Goal: Download file/media

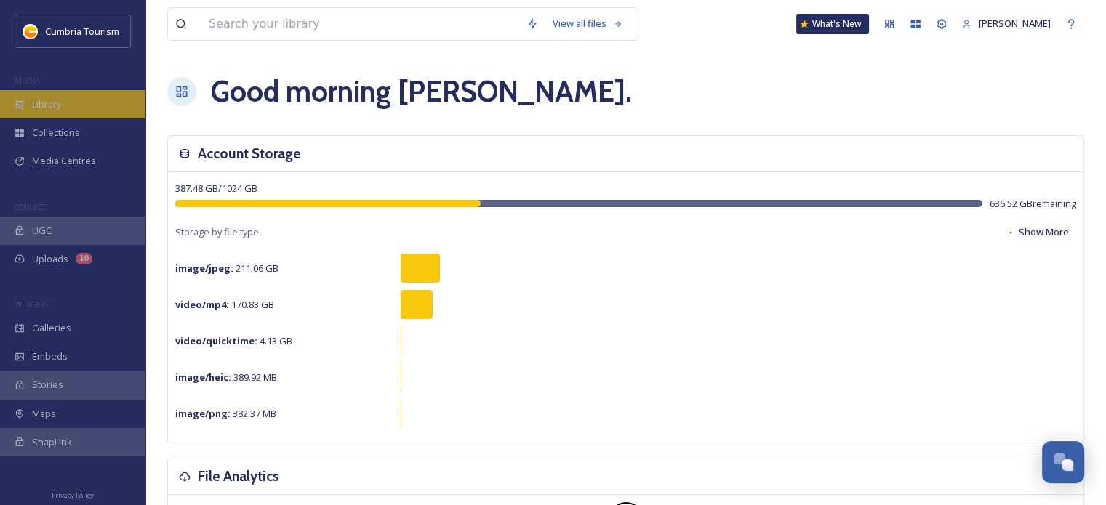
click at [43, 97] on span "Library" at bounding box center [46, 104] width 29 height 14
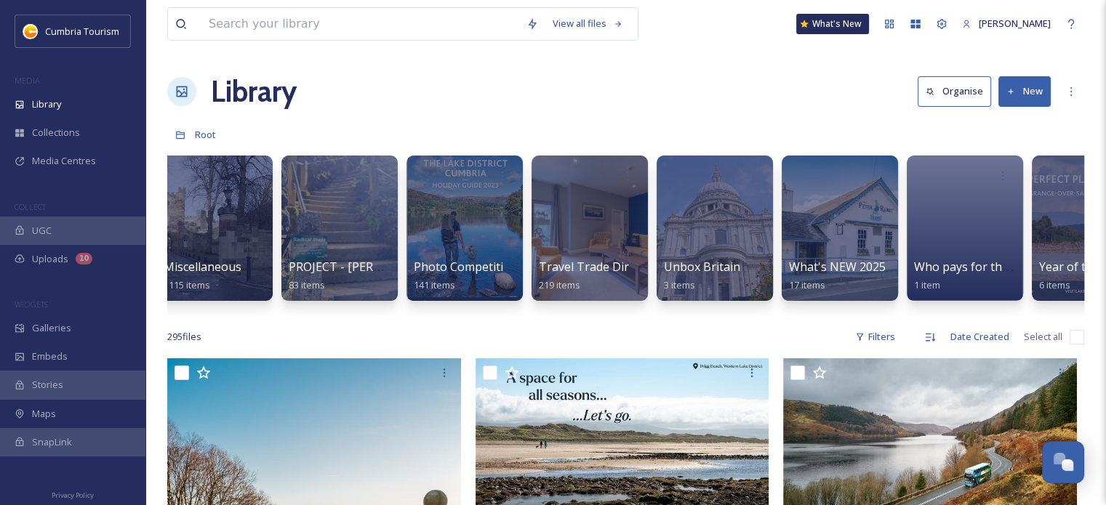
scroll to position [0, 1509]
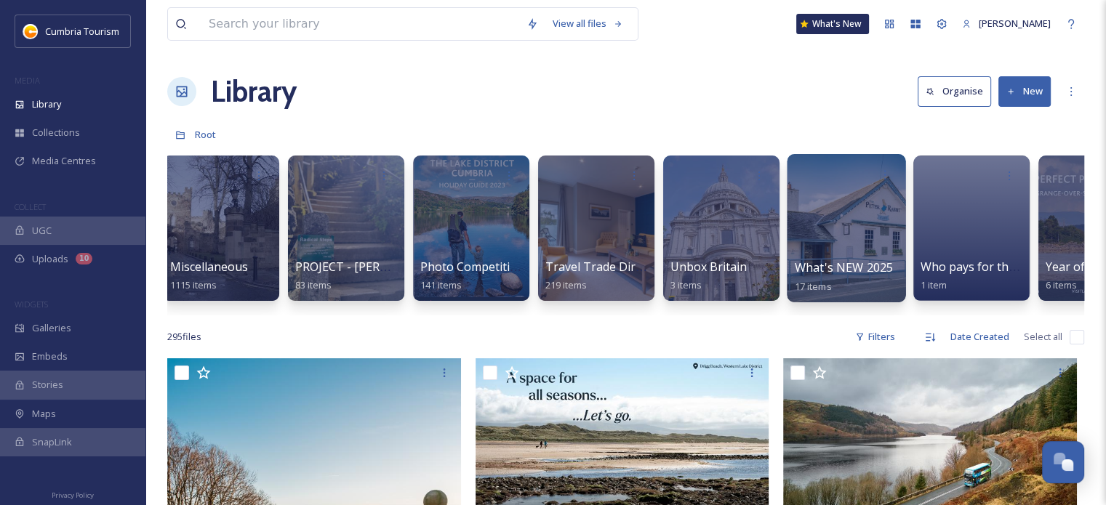
click at [829, 220] on div at bounding box center [846, 228] width 118 height 148
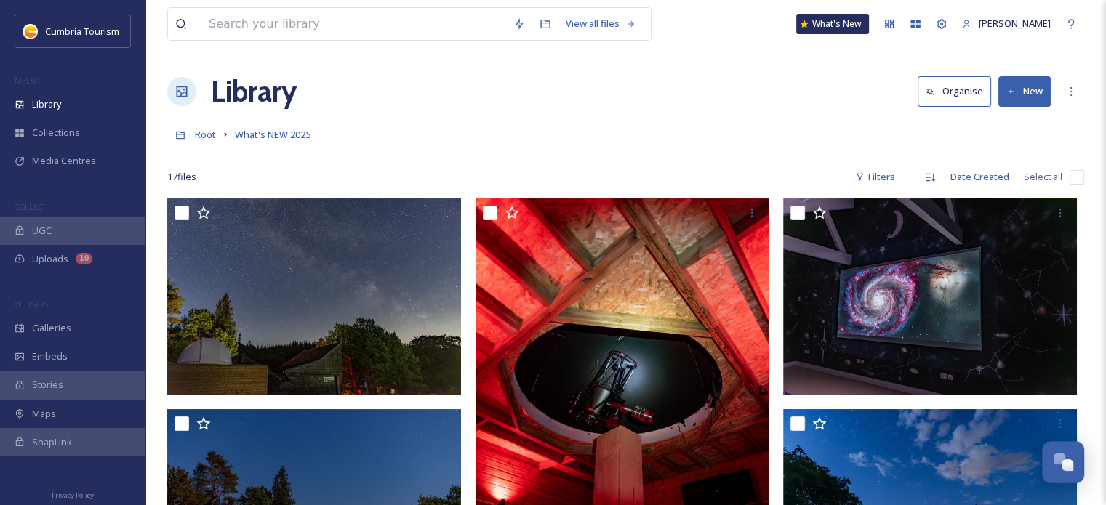
click at [1020, 89] on button "New" at bounding box center [1024, 91] width 52 height 30
click at [1010, 126] on span "File Upload" at bounding box center [1018, 125] width 48 height 14
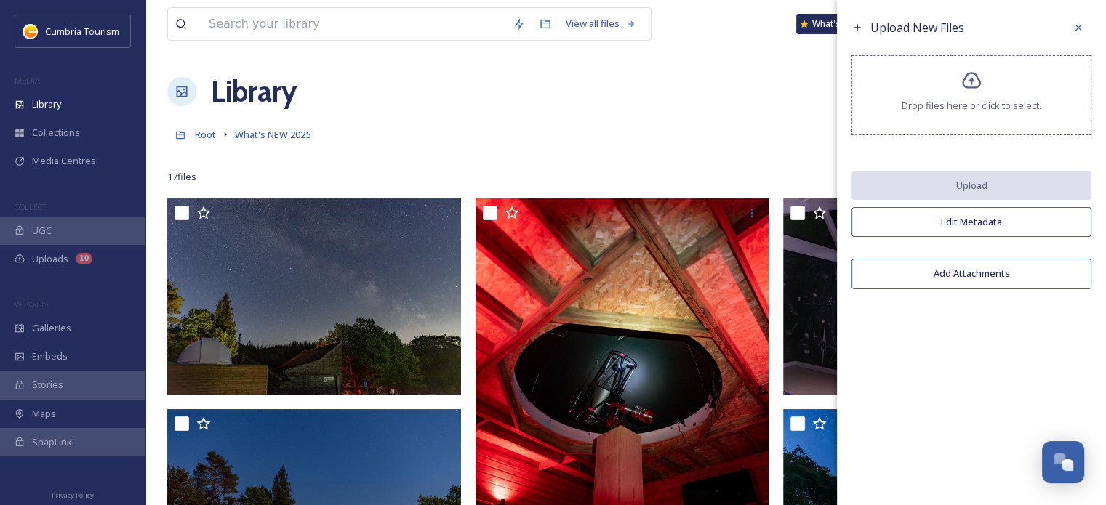
click at [987, 87] on div "Drop files here or click to select." at bounding box center [971, 95] width 240 height 80
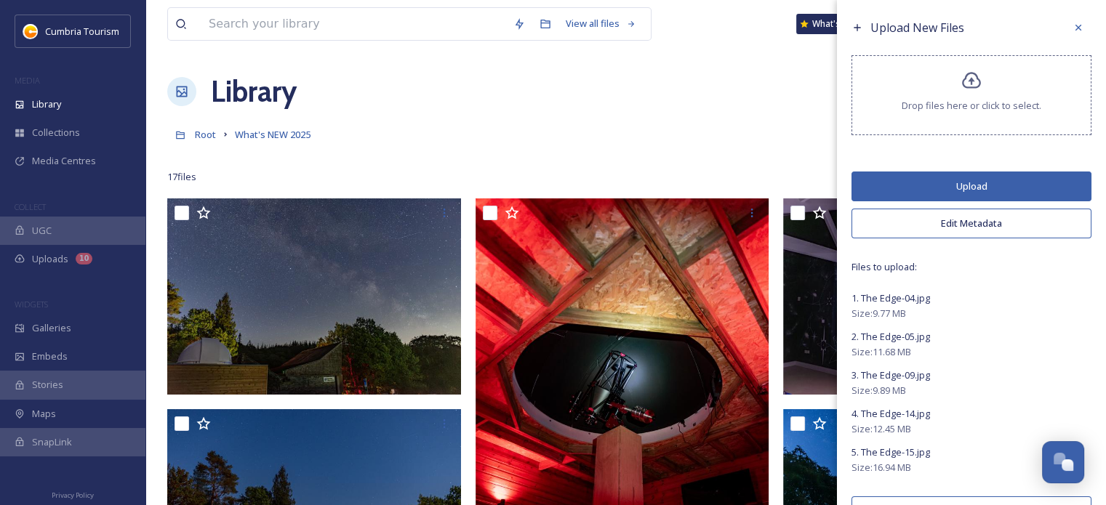
click at [912, 182] on button "Upload" at bounding box center [971, 187] width 240 height 30
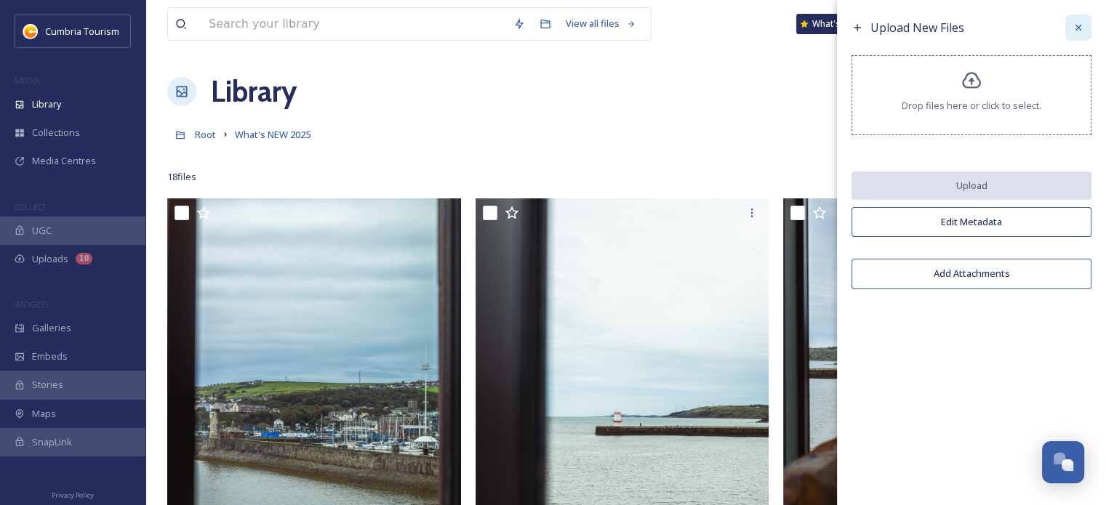
click at [1073, 23] on icon at bounding box center [1078, 28] width 12 height 12
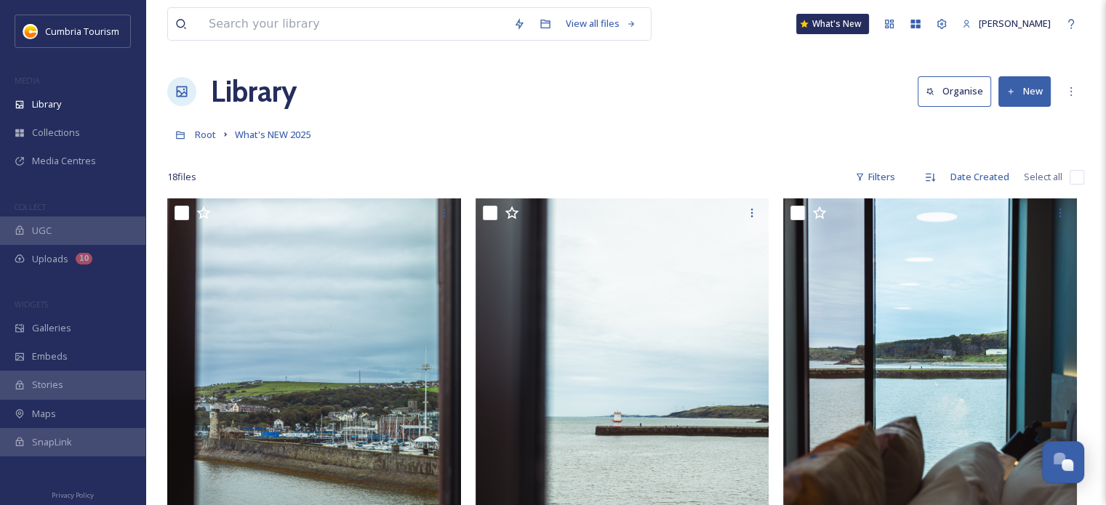
click at [749, 110] on div "Library Organise New" at bounding box center [625, 92] width 917 height 44
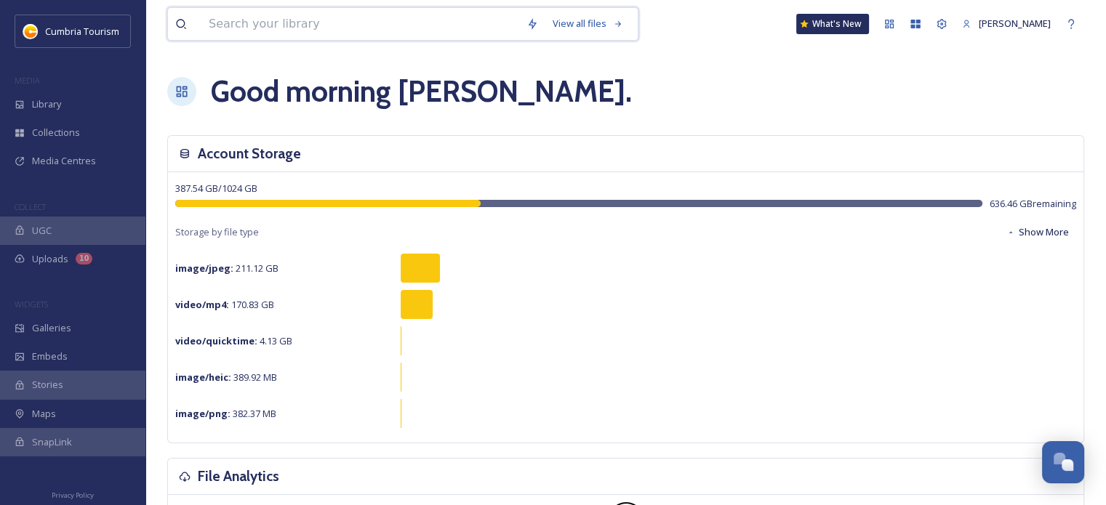
click at [313, 25] on input at bounding box center [360, 24] width 318 height 32
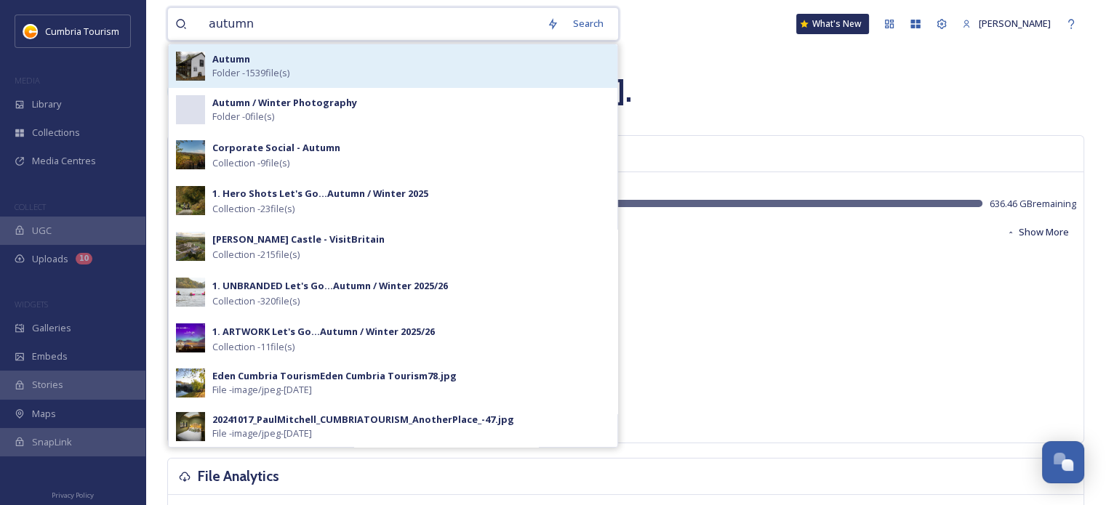
type input "autumn"
click at [321, 60] on div "[PERSON_NAME] - 1539 file(s)" at bounding box center [411, 66] width 398 height 28
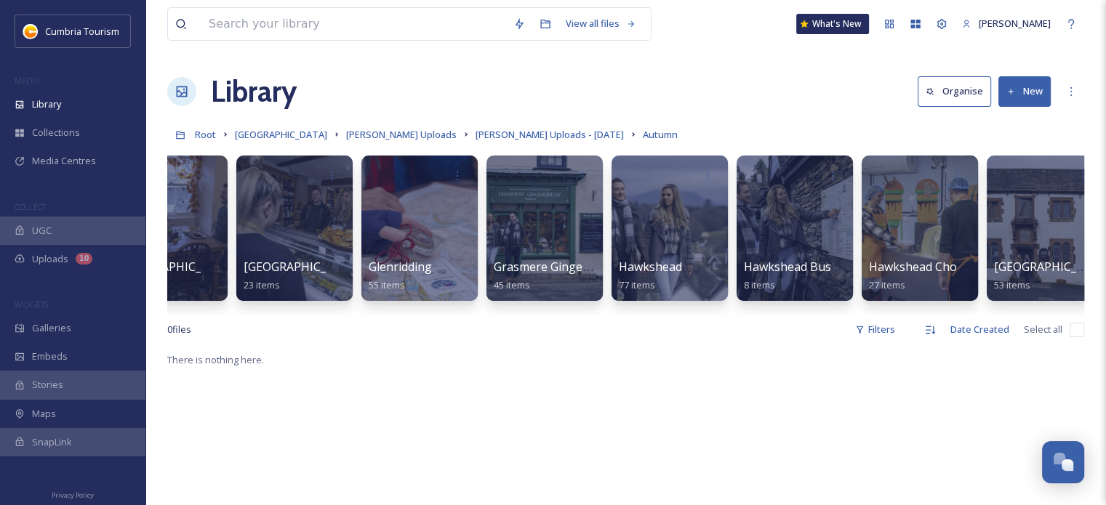
scroll to position [0, 541]
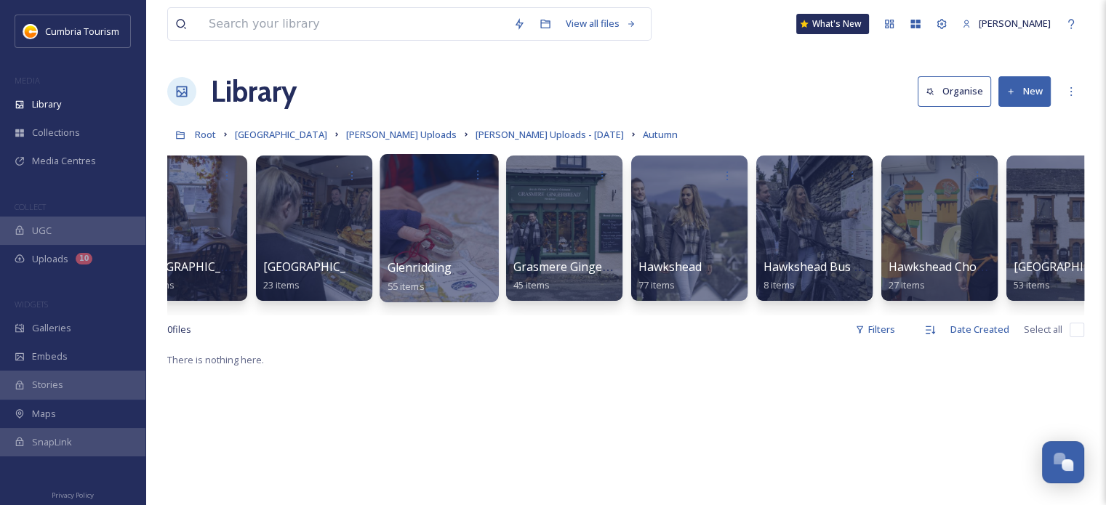
click at [448, 222] on div at bounding box center [438, 228] width 118 height 148
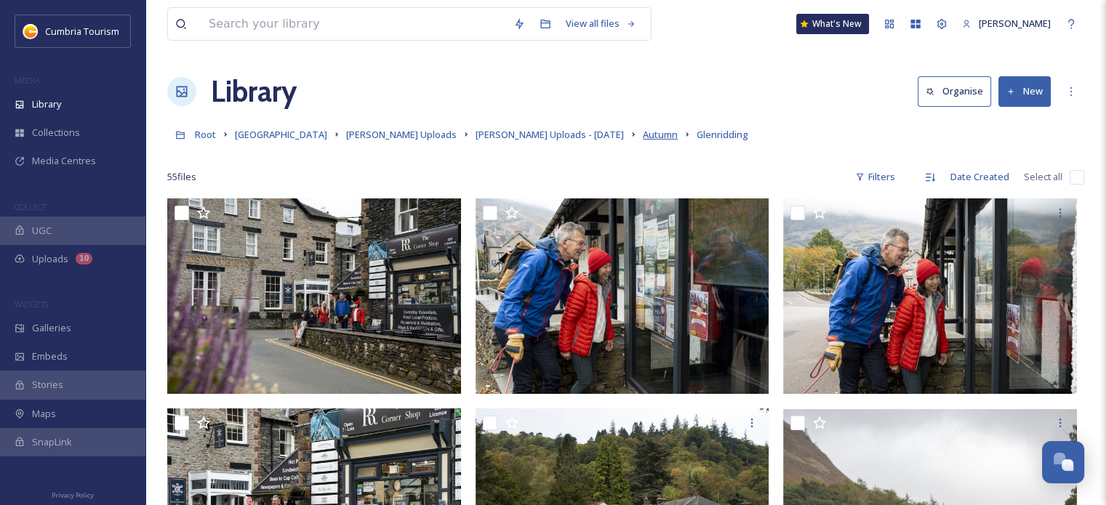
click at [643, 136] on span "Autumn" at bounding box center [660, 134] width 35 height 13
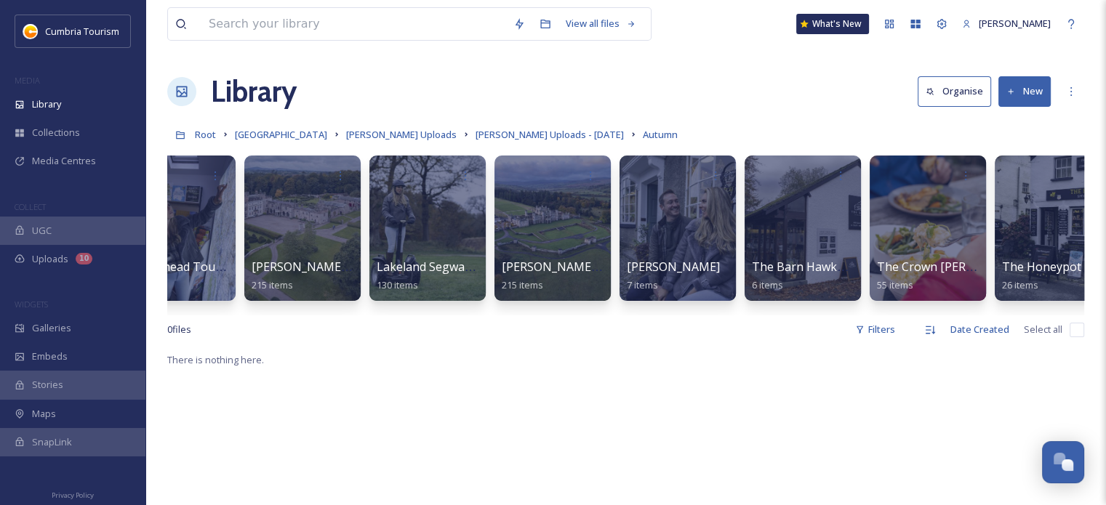
scroll to position [0, 1670]
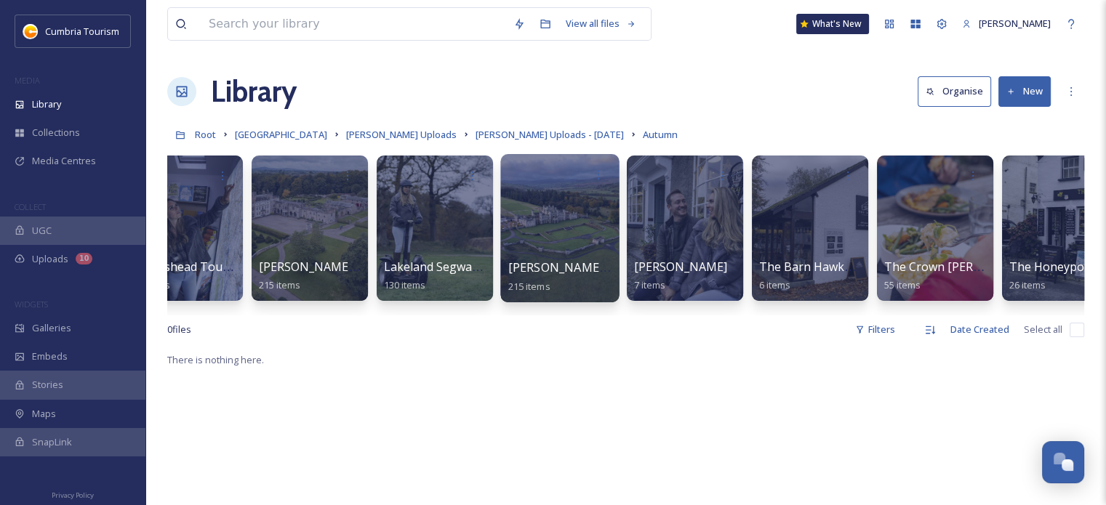
click at [515, 212] on div at bounding box center [559, 228] width 118 height 148
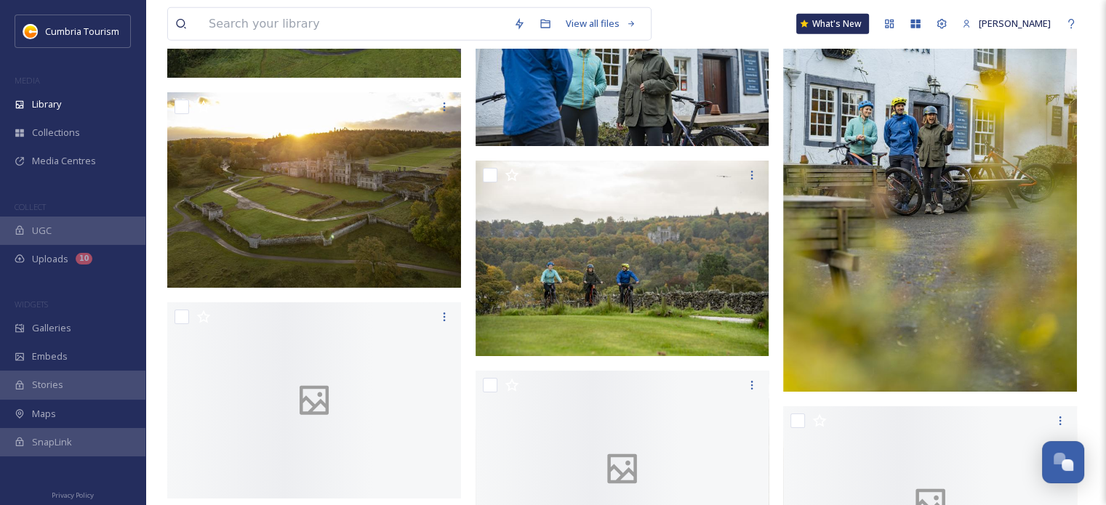
scroll to position [14902, 0]
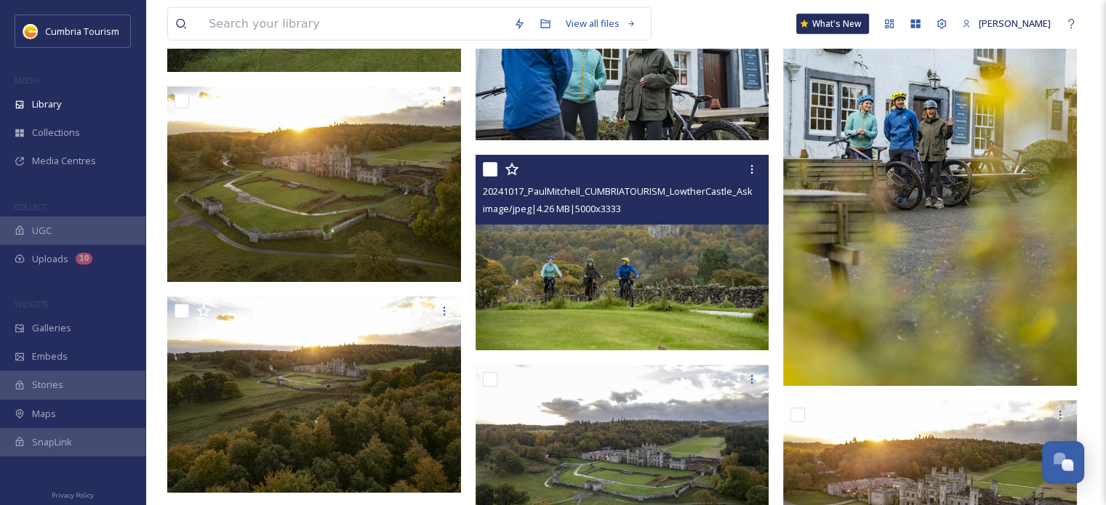
click at [640, 278] on img at bounding box center [622, 253] width 294 height 196
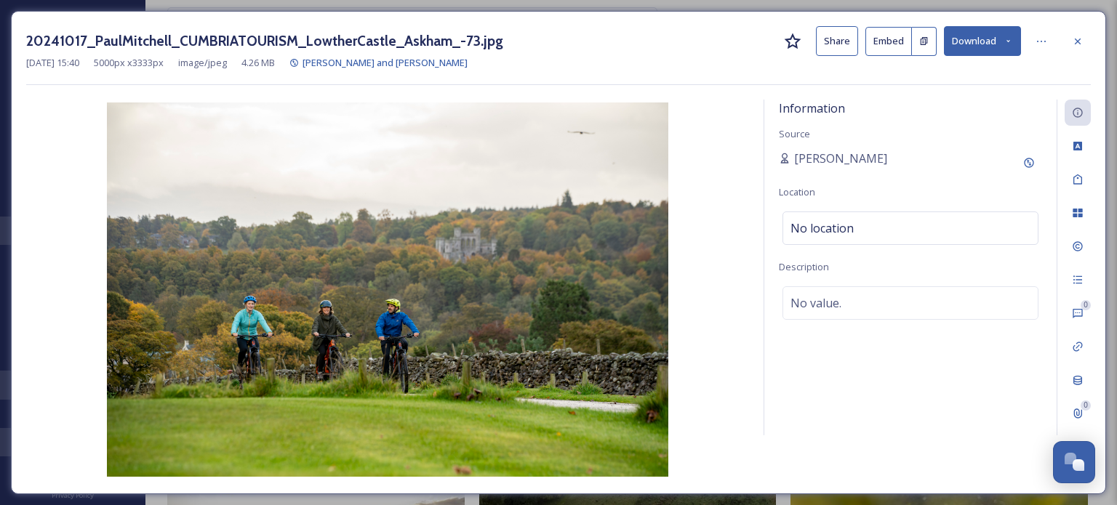
click at [981, 43] on button "Download" at bounding box center [982, 41] width 77 height 30
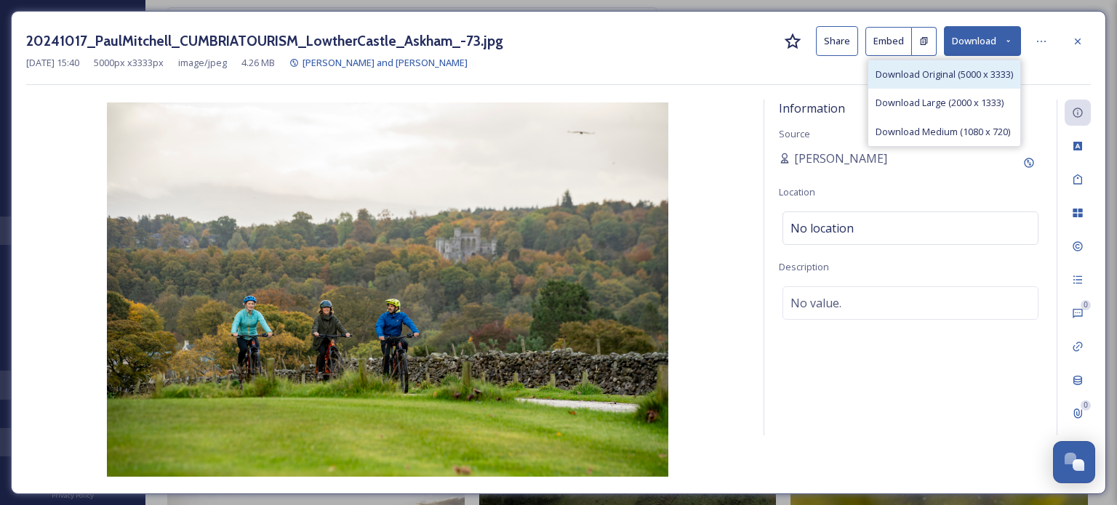
click at [970, 73] on span "Download Original (5000 x 3333)" at bounding box center [943, 75] width 137 height 14
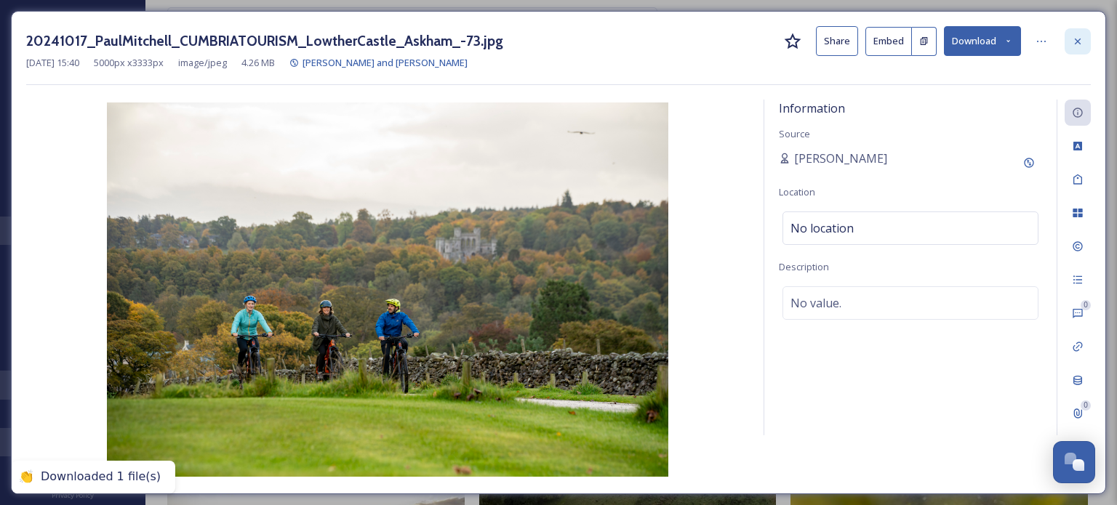
click at [1079, 41] on icon at bounding box center [1077, 42] width 12 height 12
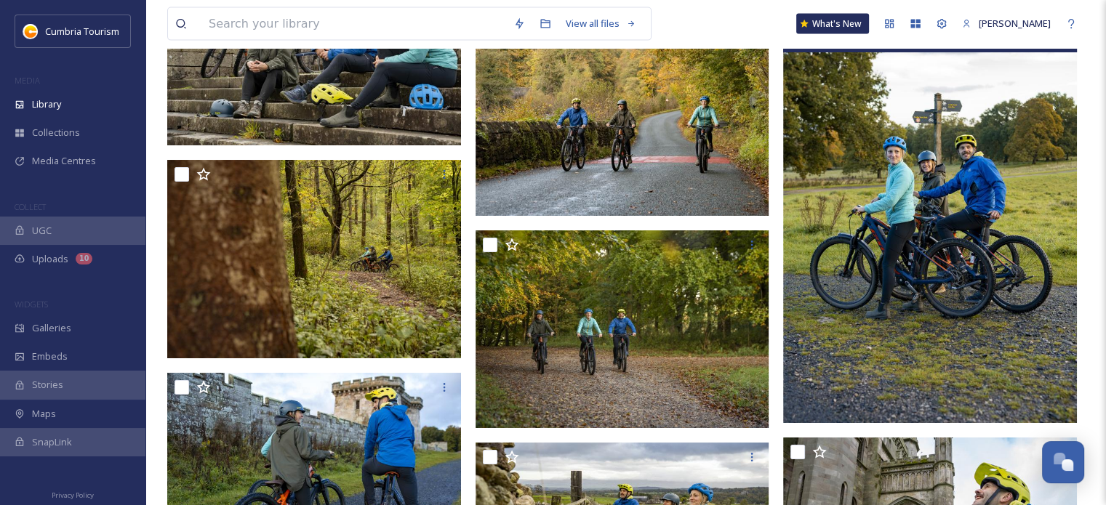
scroll to position [8768, 0]
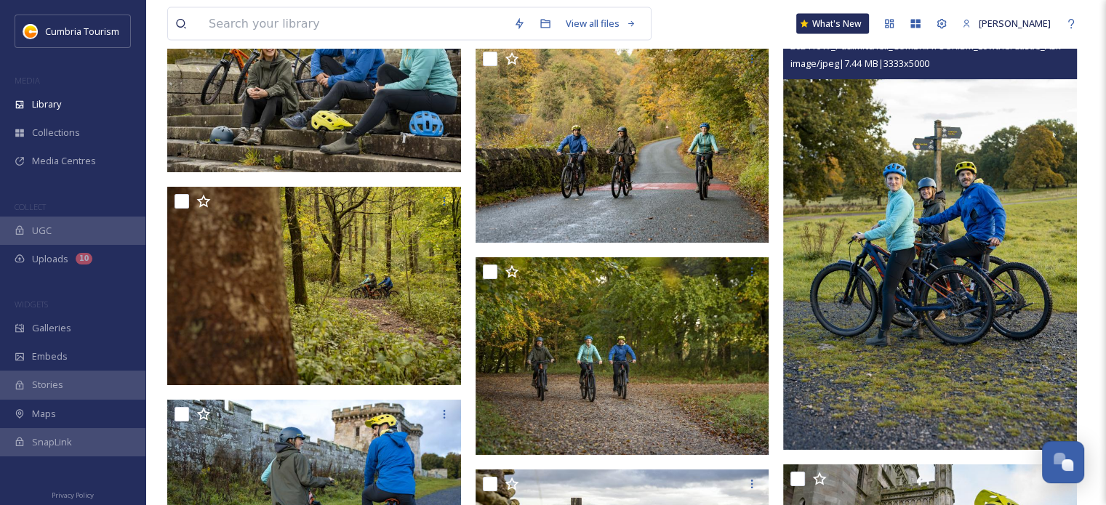
click at [928, 230] on img at bounding box center [930, 229] width 294 height 441
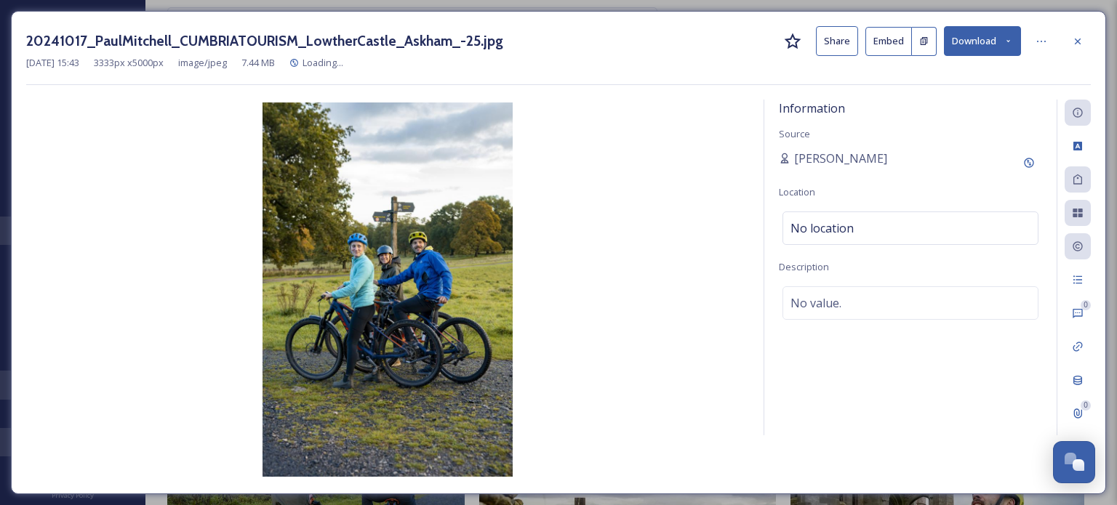
click at [986, 40] on button "Download" at bounding box center [982, 41] width 77 height 30
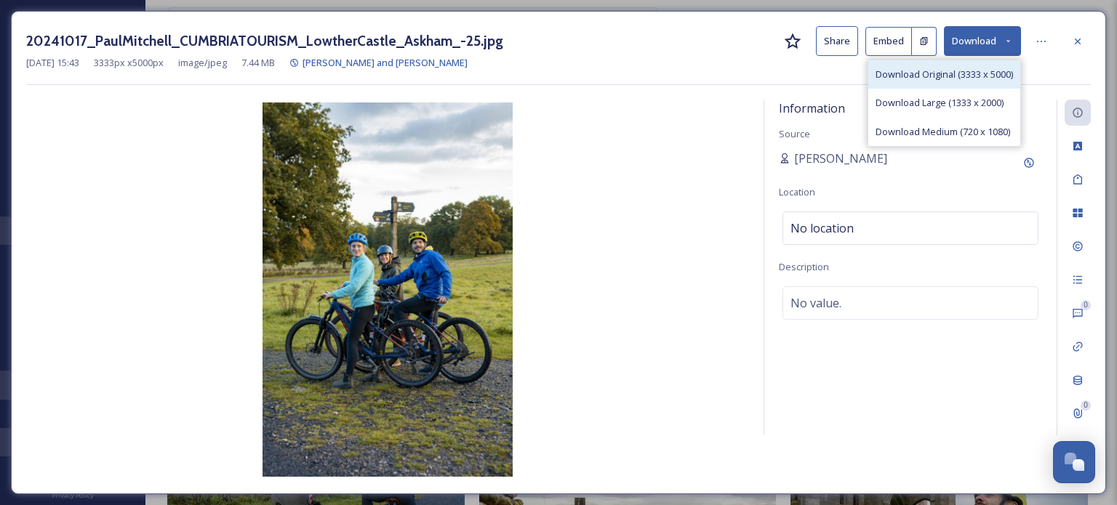
click at [970, 75] on span "Download Original (3333 x 5000)" at bounding box center [943, 75] width 137 height 14
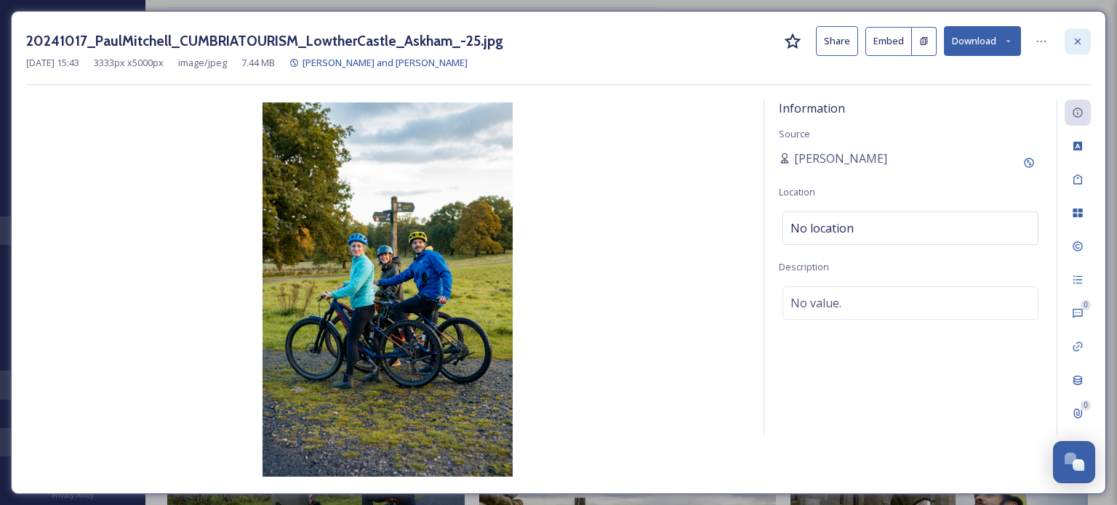
click at [1079, 40] on icon at bounding box center [1077, 42] width 12 height 12
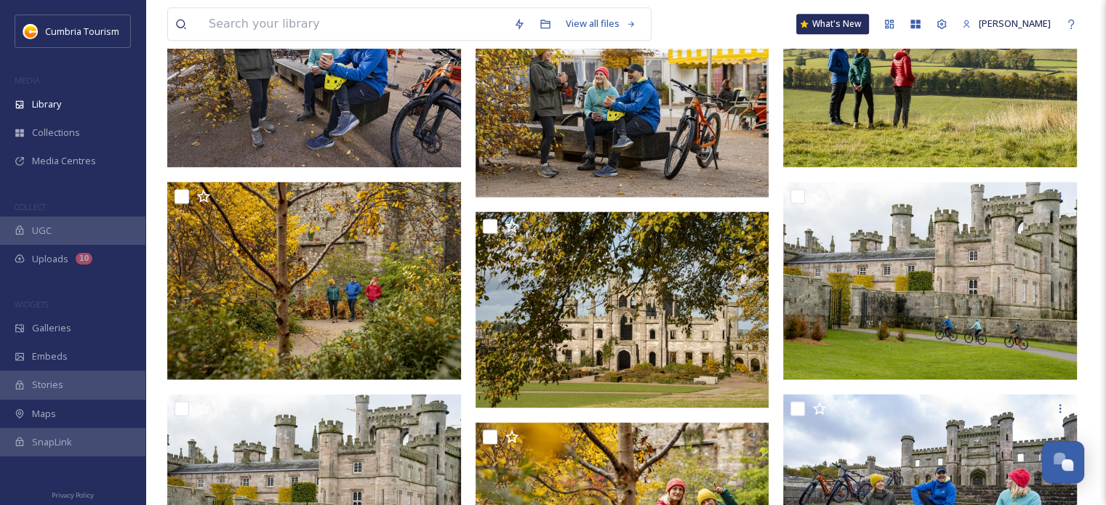
scroll to position [1935, 0]
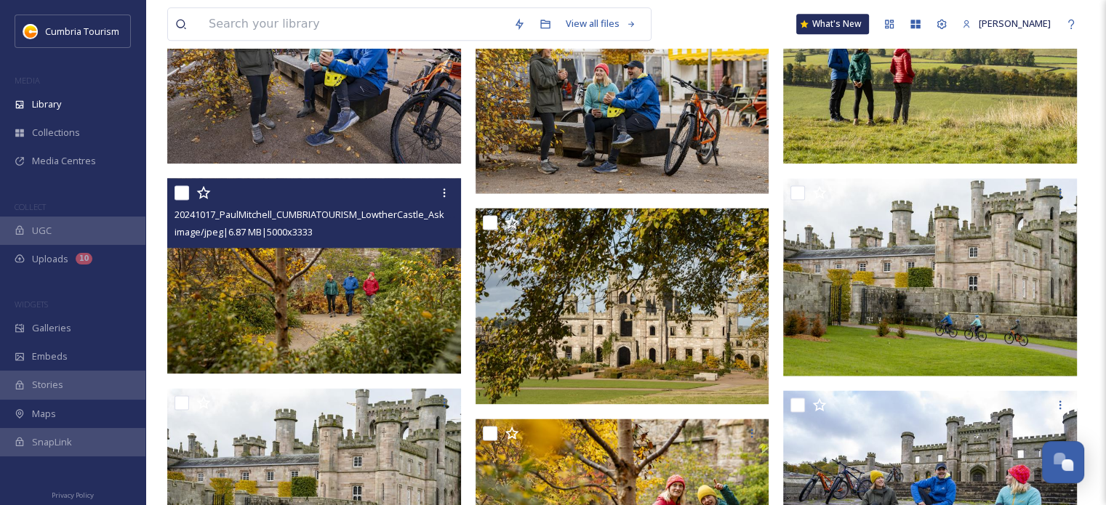
click at [391, 317] on img at bounding box center [314, 276] width 294 height 196
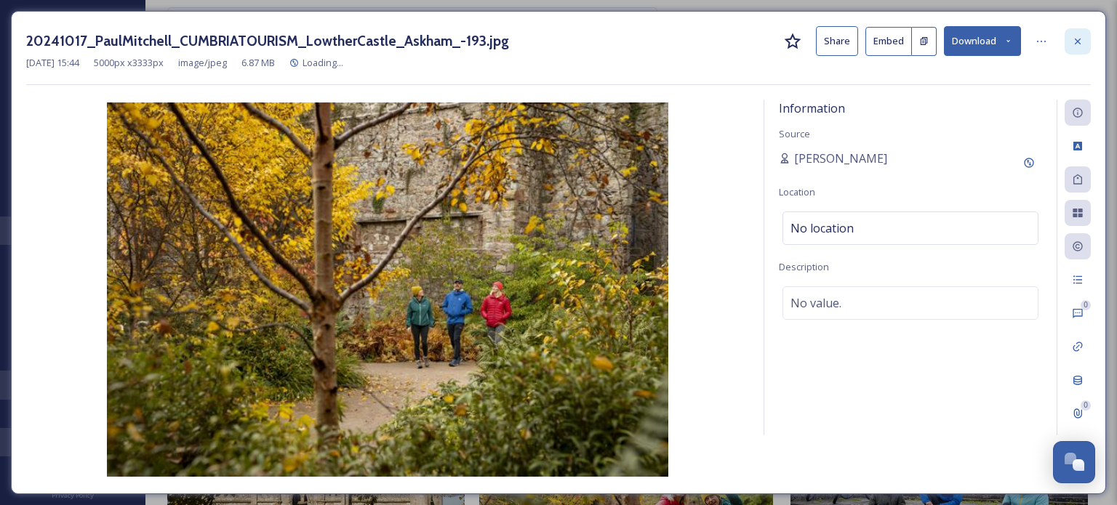
click at [1077, 43] on icon at bounding box center [1077, 42] width 12 height 12
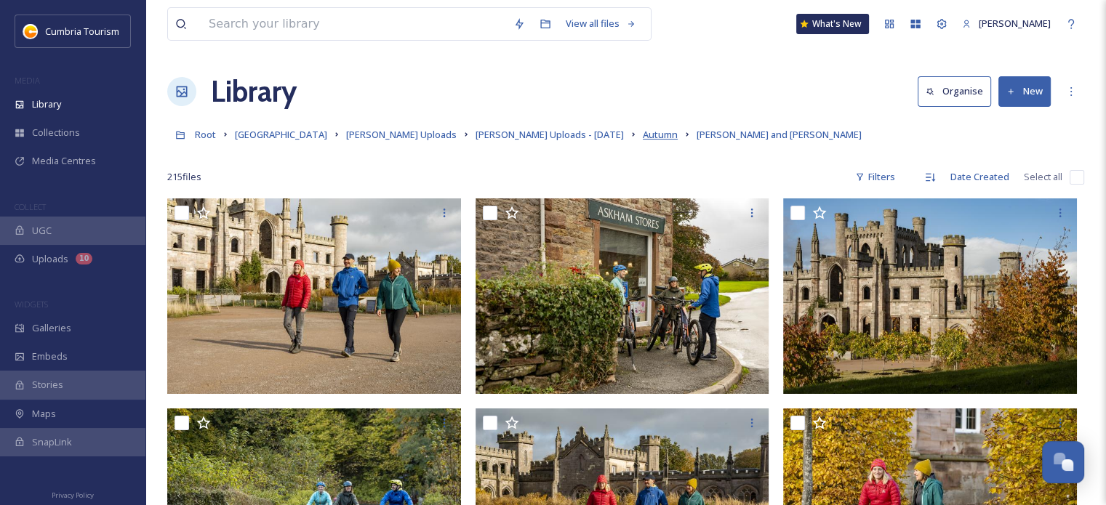
click at [643, 136] on span "Autumn" at bounding box center [660, 134] width 35 height 13
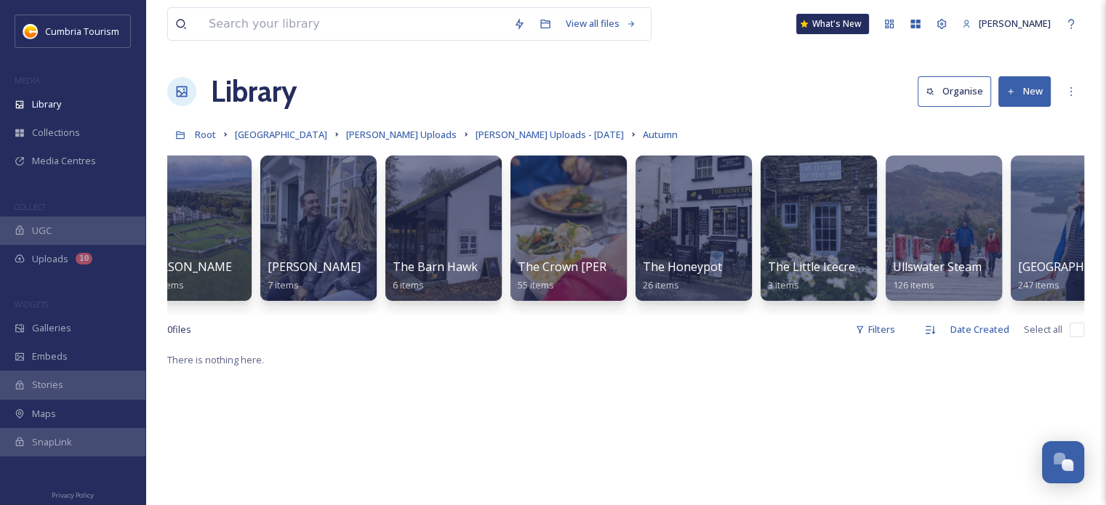
scroll to position [0, 2084]
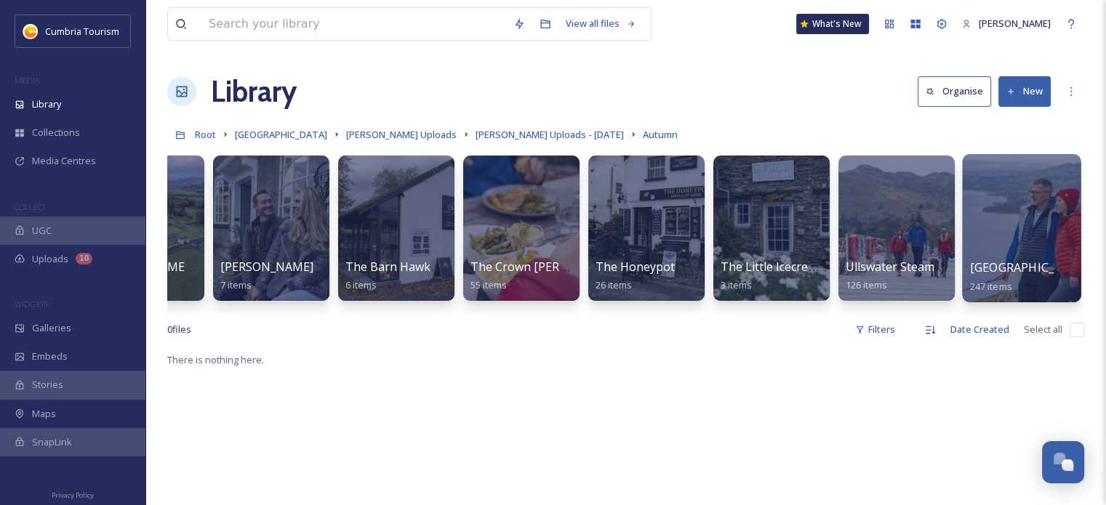
click at [994, 207] on div at bounding box center [1021, 228] width 118 height 148
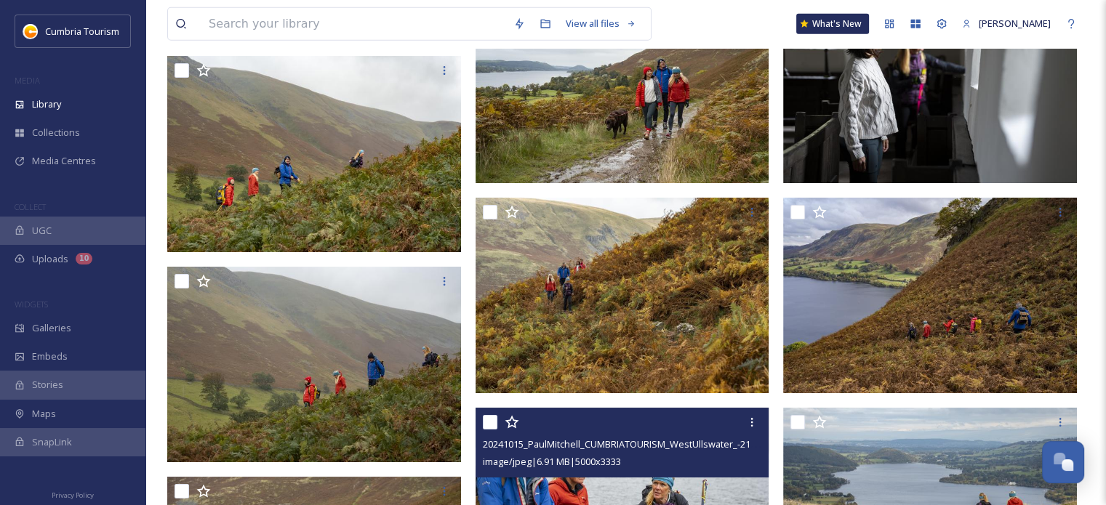
scroll to position [3780, 0]
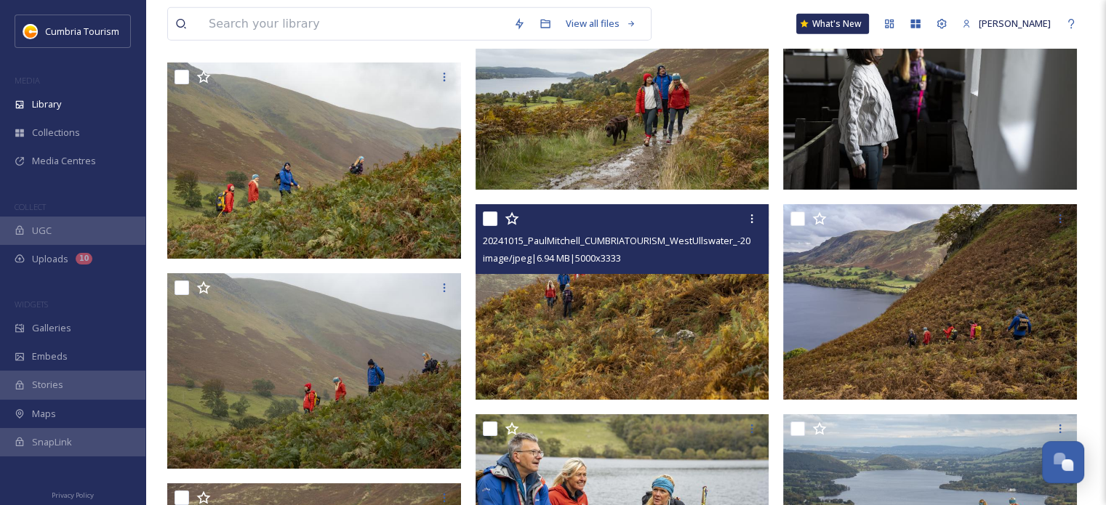
click at [594, 337] on img at bounding box center [622, 302] width 294 height 196
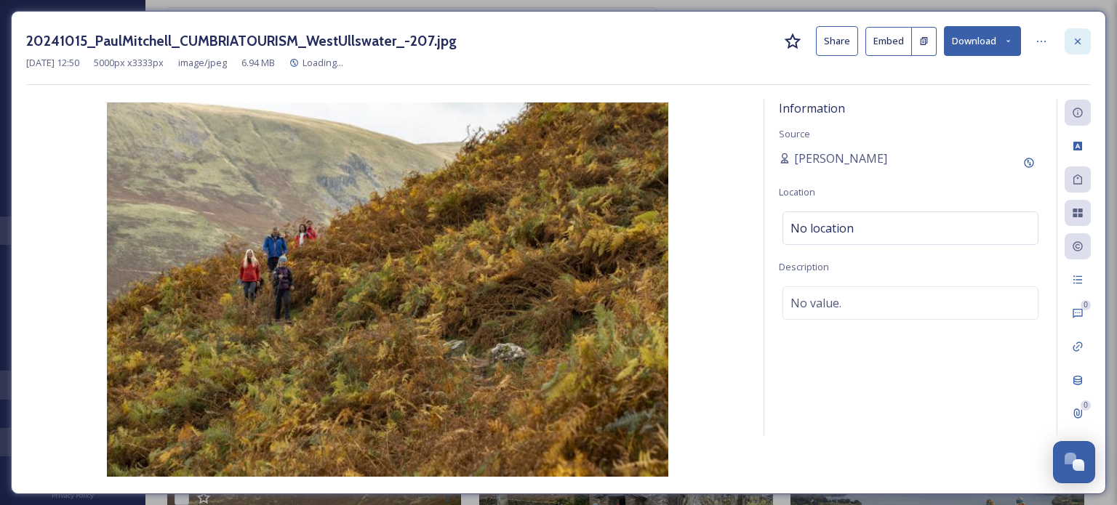
click at [1082, 38] on icon at bounding box center [1077, 42] width 12 height 12
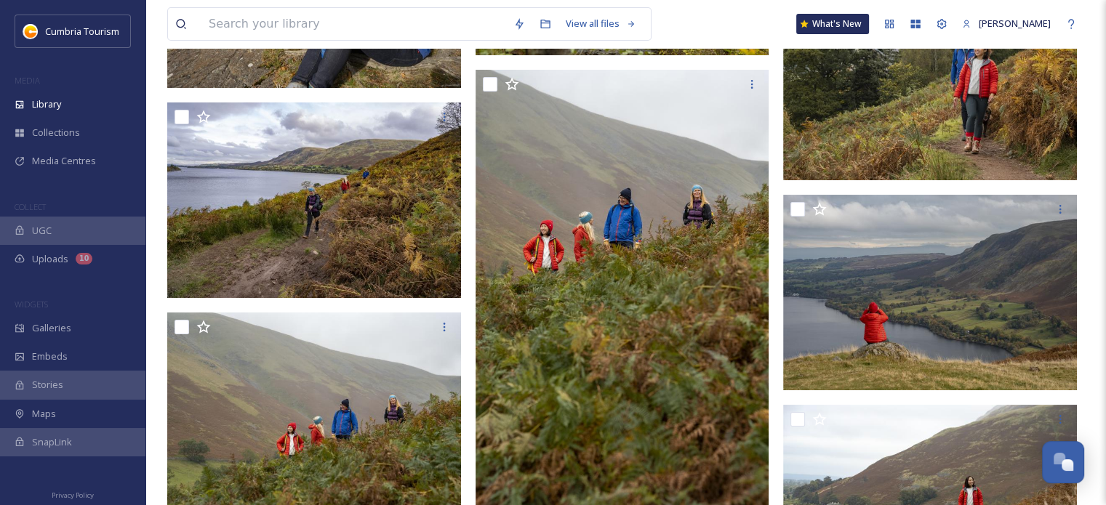
scroll to position [11122, 0]
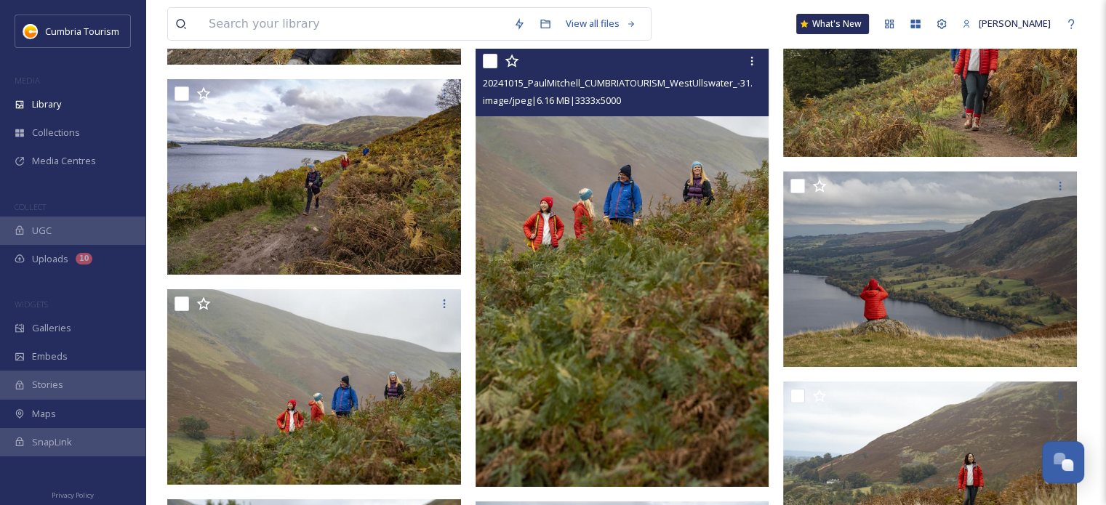
click at [651, 299] on img at bounding box center [622, 267] width 294 height 441
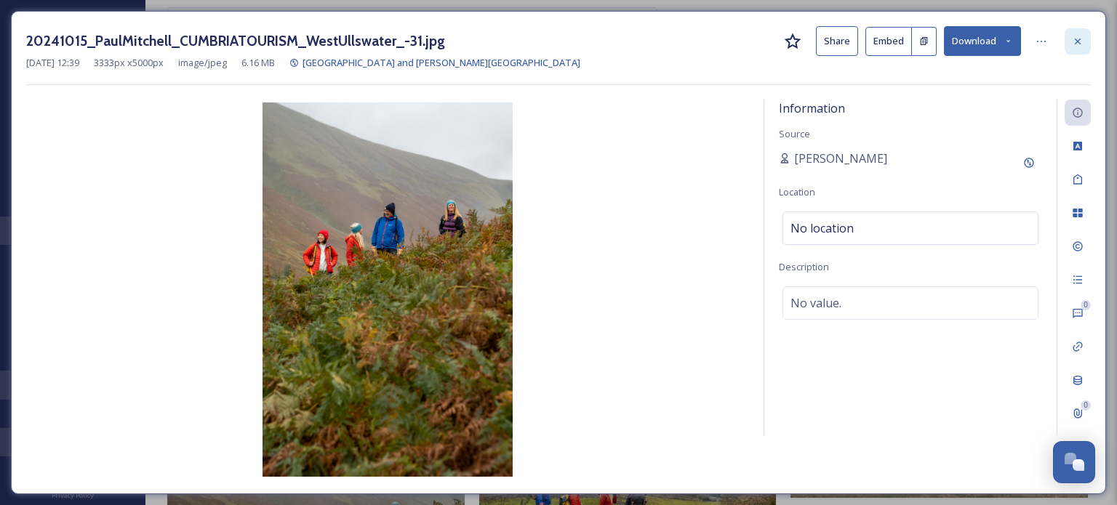
click at [1079, 40] on icon at bounding box center [1077, 42] width 12 height 12
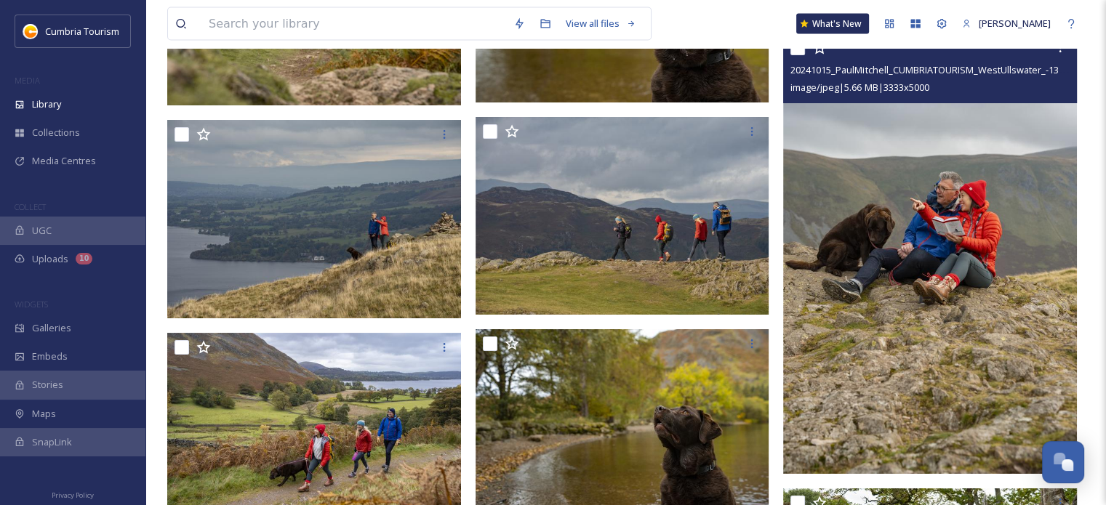
scroll to position [14175, 0]
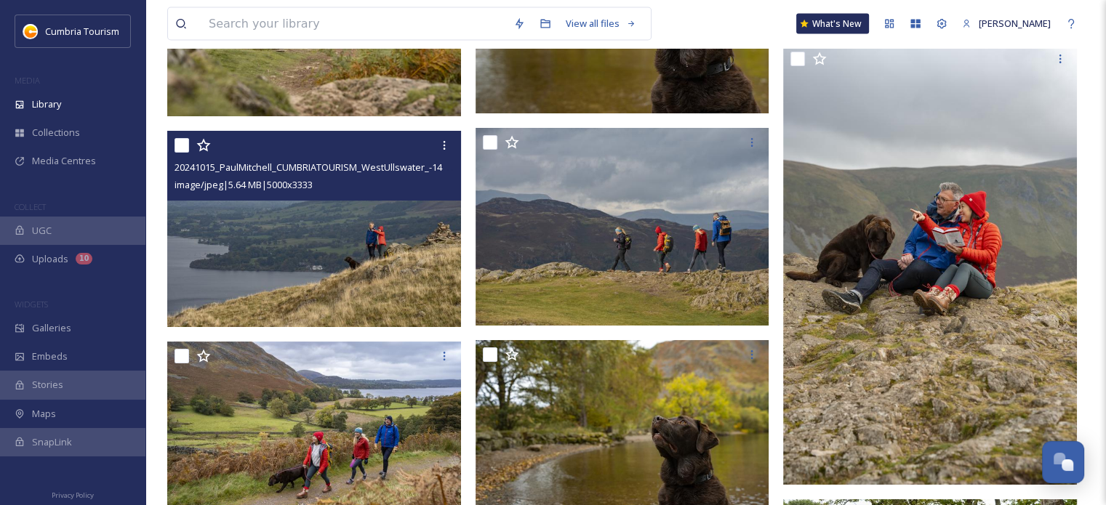
click at [403, 273] on img at bounding box center [314, 229] width 294 height 196
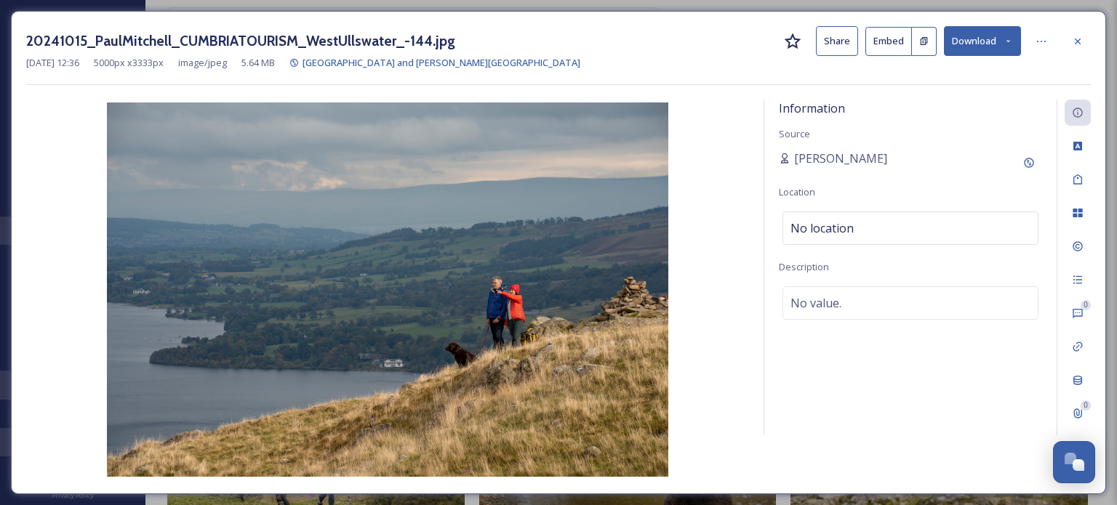
click at [974, 41] on button "Download" at bounding box center [982, 41] width 77 height 30
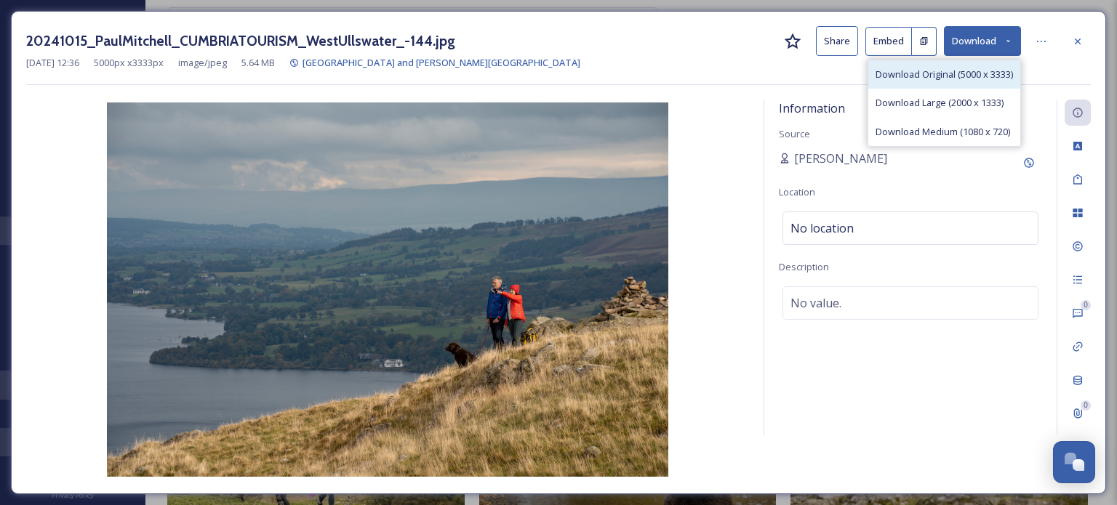
click at [968, 75] on span "Download Original (5000 x 3333)" at bounding box center [943, 75] width 137 height 14
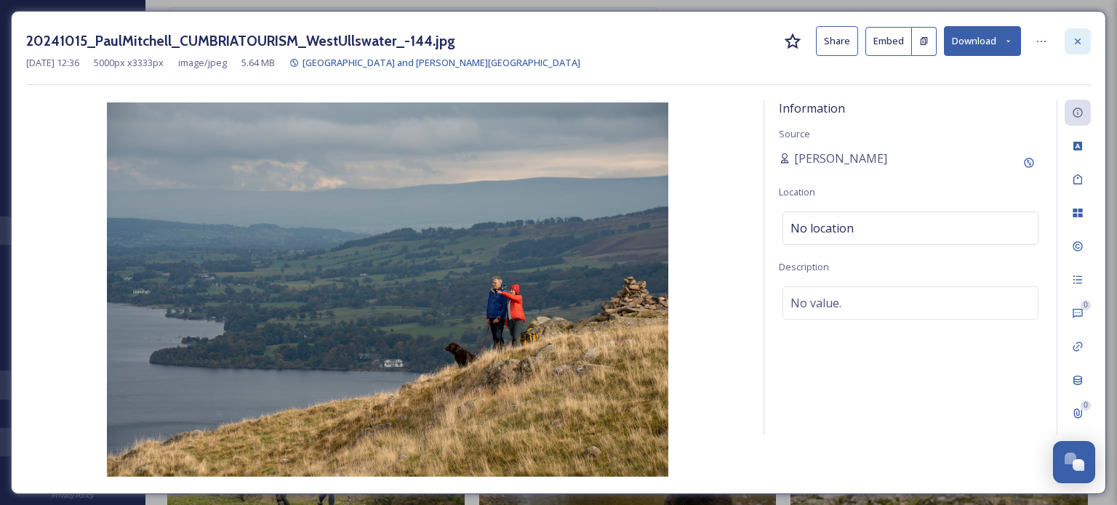
click at [1075, 50] on div at bounding box center [1077, 41] width 26 height 26
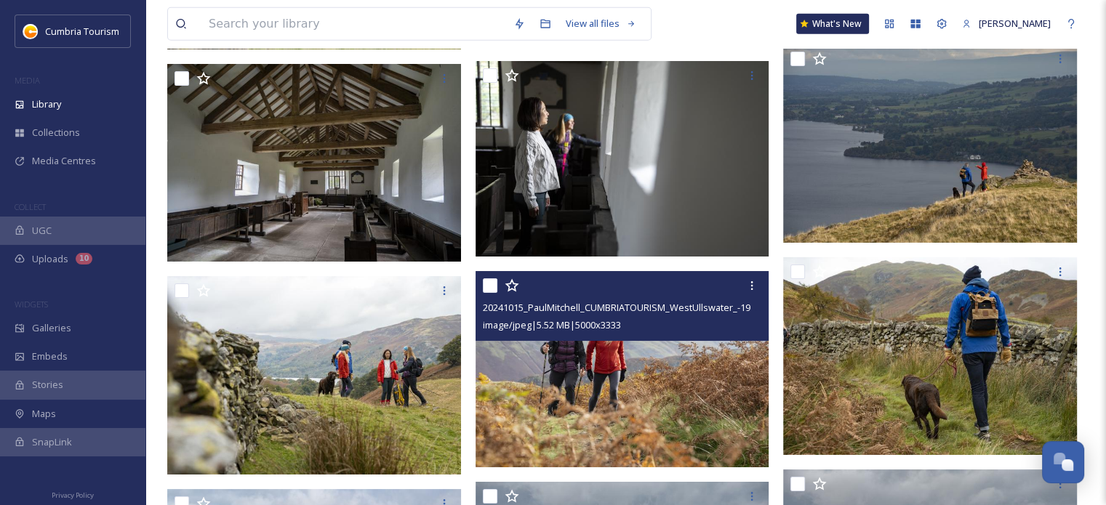
scroll to position [14829, 0]
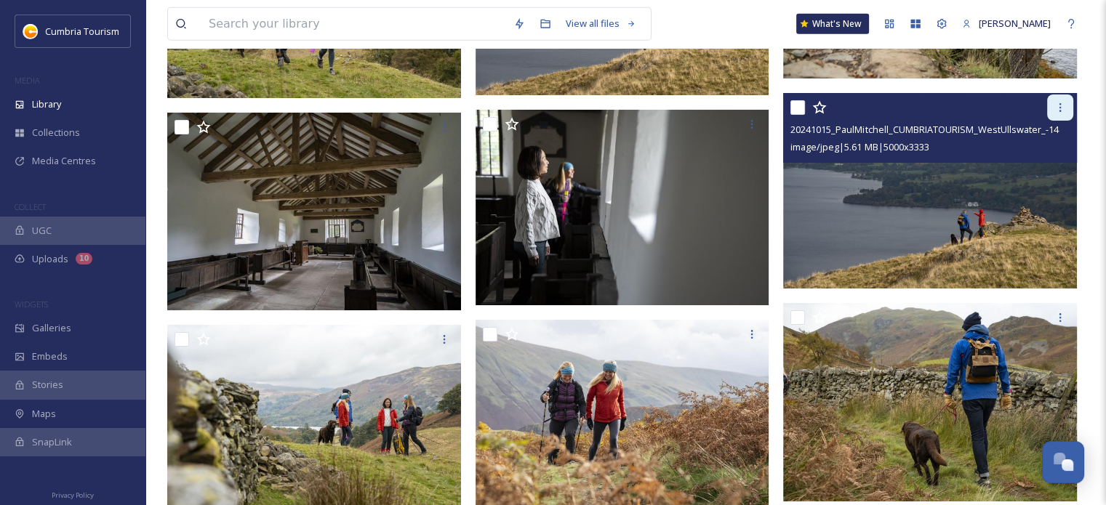
click at [1058, 105] on icon at bounding box center [1060, 108] width 12 height 12
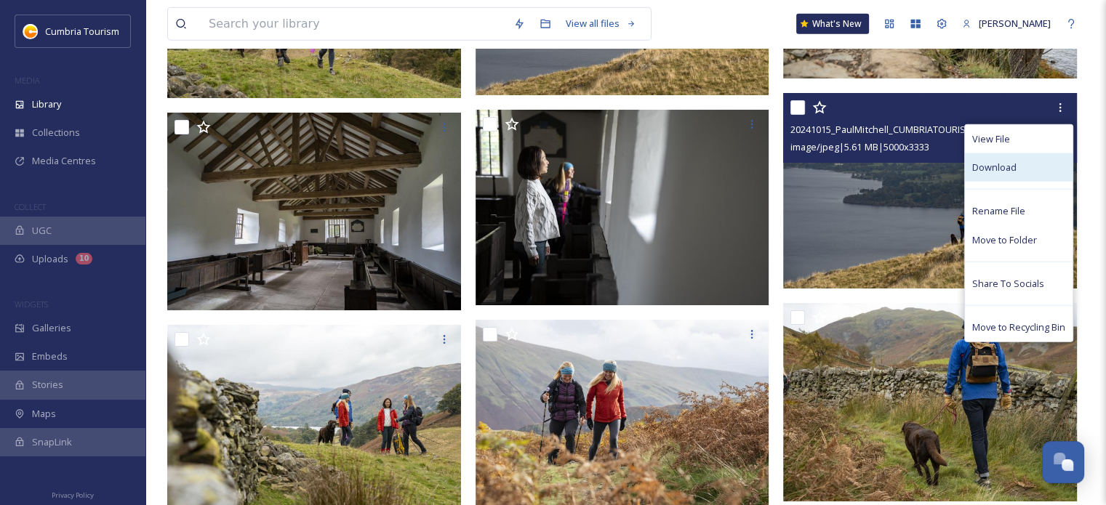
click at [1029, 174] on div "Download" at bounding box center [1019, 167] width 108 height 28
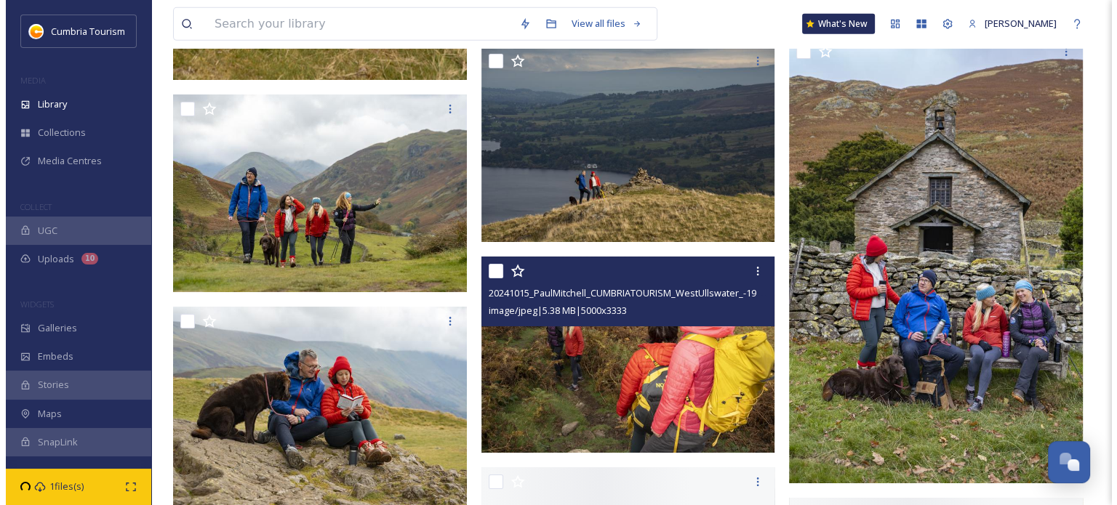
scroll to position [15701, 0]
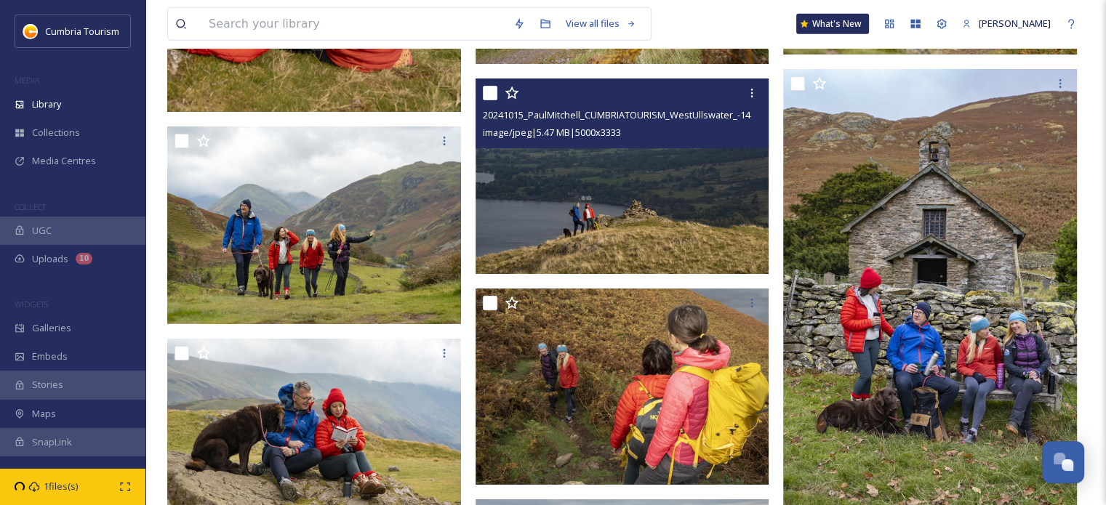
click at [666, 189] on img at bounding box center [622, 177] width 294 height 196
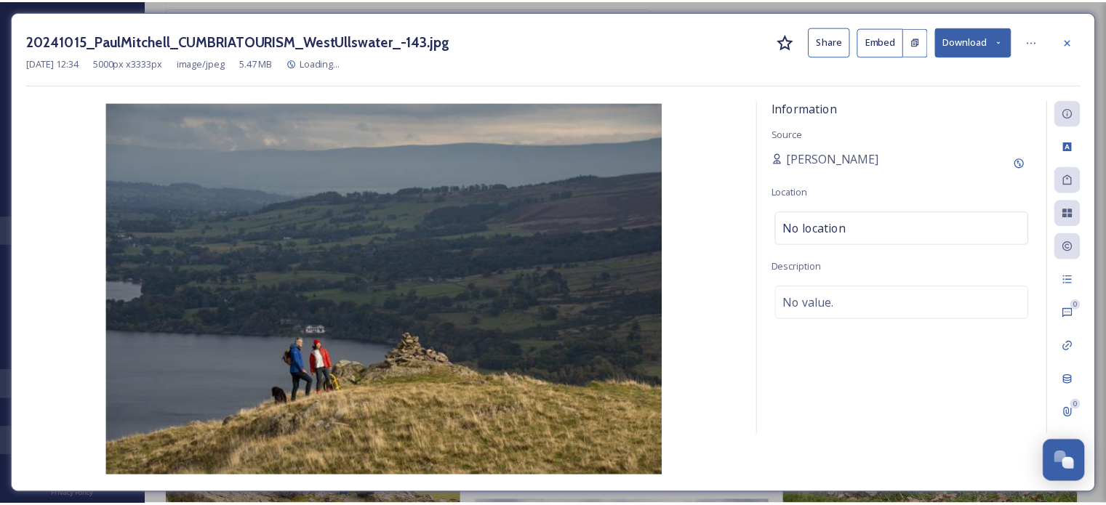
scroll to position [15703, 0]
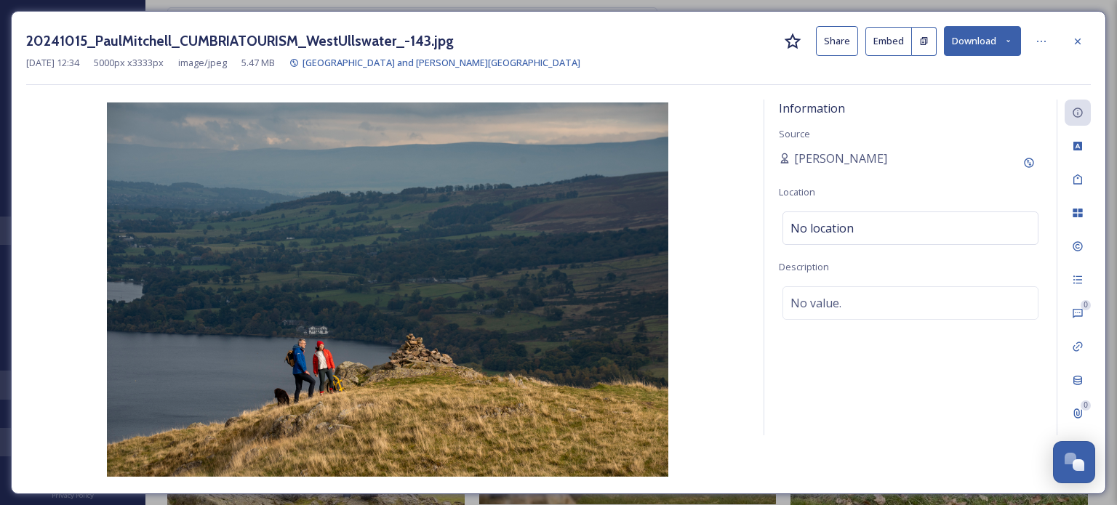
click at [1050, 79] on div "20241015_PaulMitchell_CUMBRIATOURISM_WestUllswater_-143.jpg Share Embed Downloa…" at bounding box center [558, 55] width 1064 height 59
click at [986, 40] on button "Download" at bounding box center [982, 41] width 77 height 30
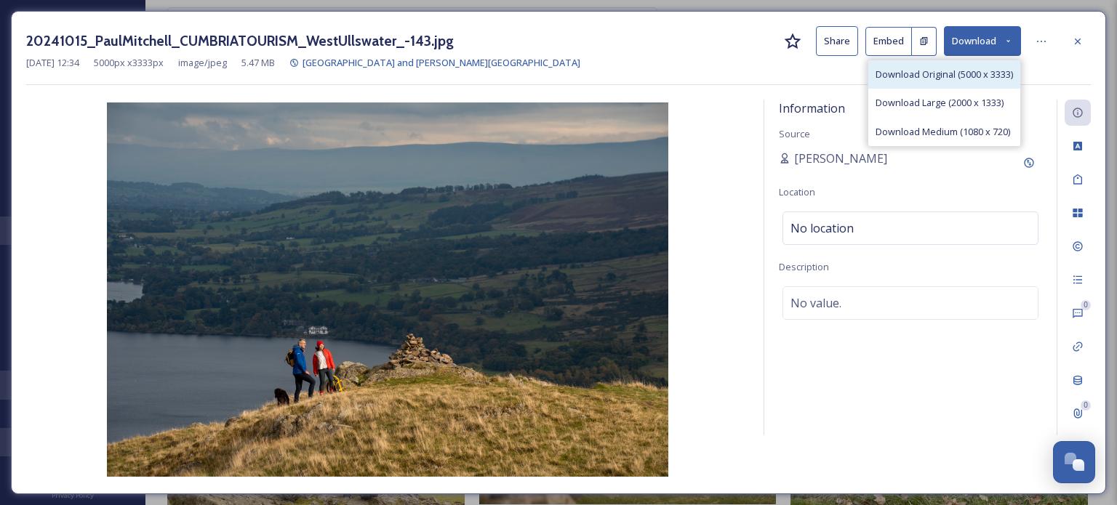
click at [979, 80] on span "Download Original (5000 x 3333)" at bounding box center [943, 75] width 137 height 14
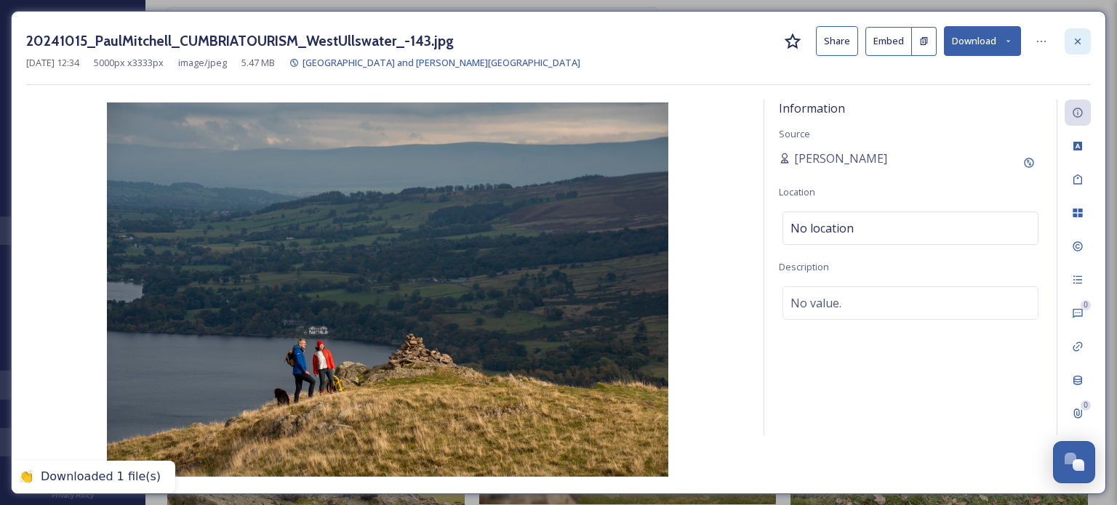
click at [1082, 38] on icon at bounding box center [1077, 42] width 12 height 12
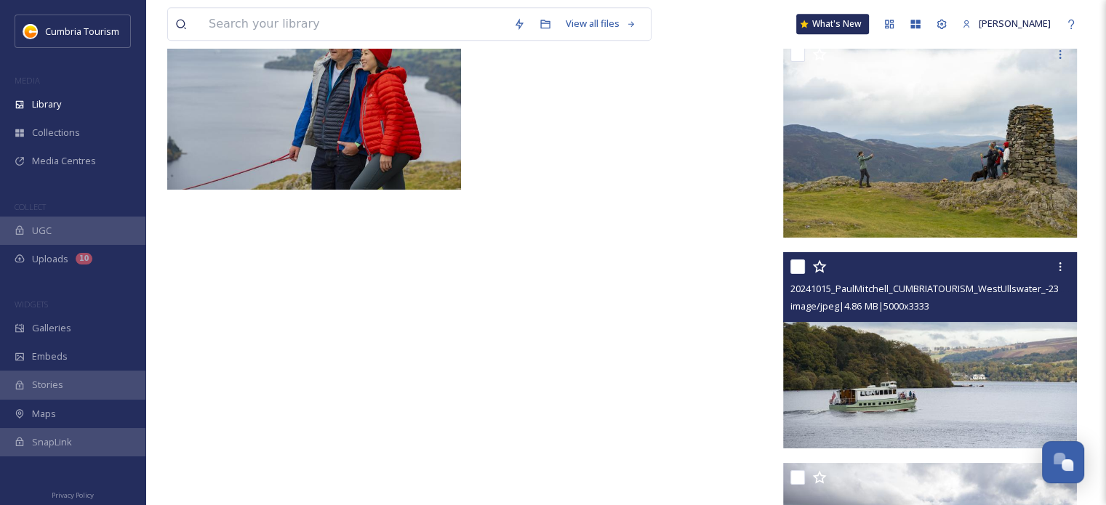
scroll to position [18416, 0]
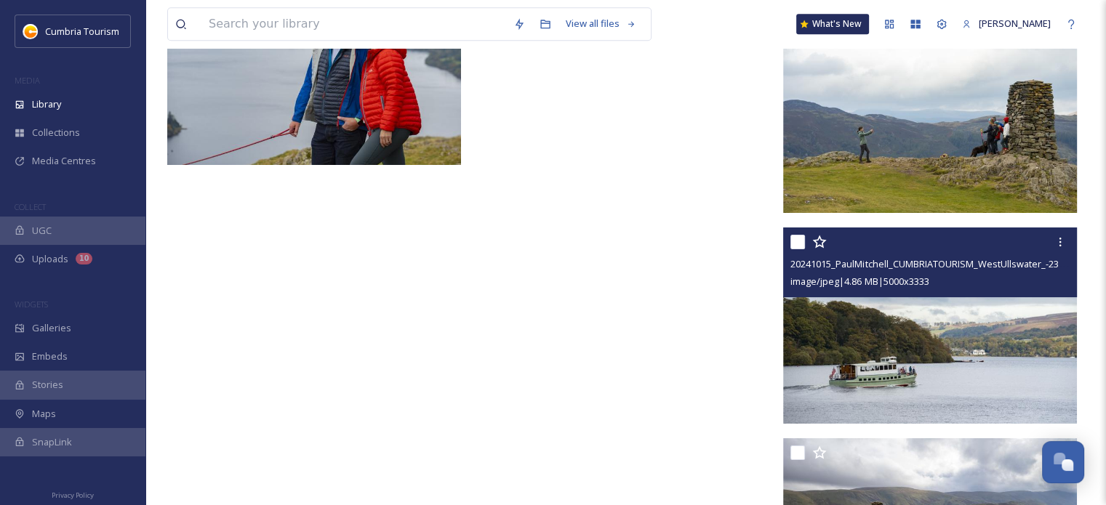
click at [912, 366] on img at bounding box center [930, 326] width 294 height 196
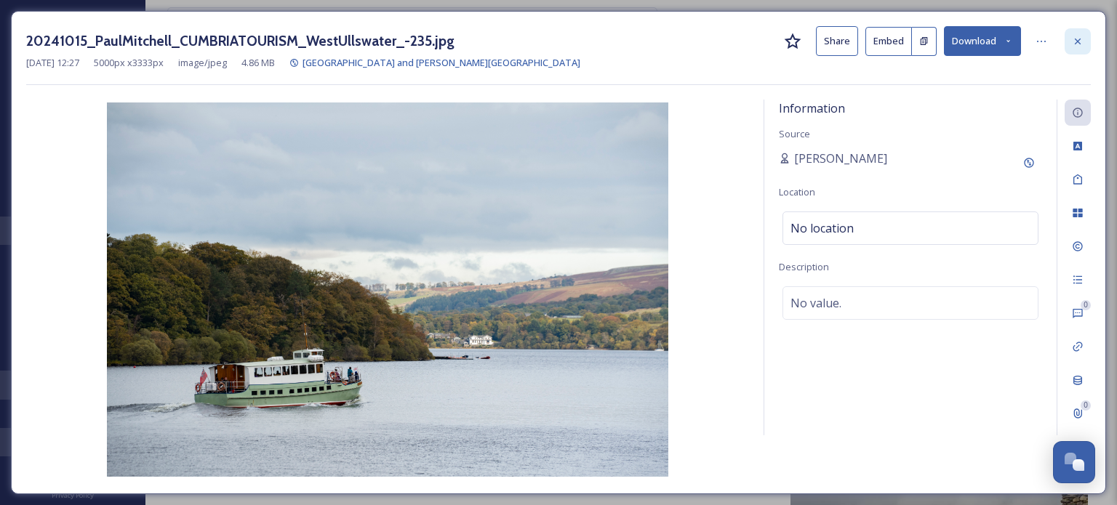
click at [1075, 41] on icon at bounding box center [1077, 42] width 12 height 12
